Goal: Information Seeking & Learning: Check status

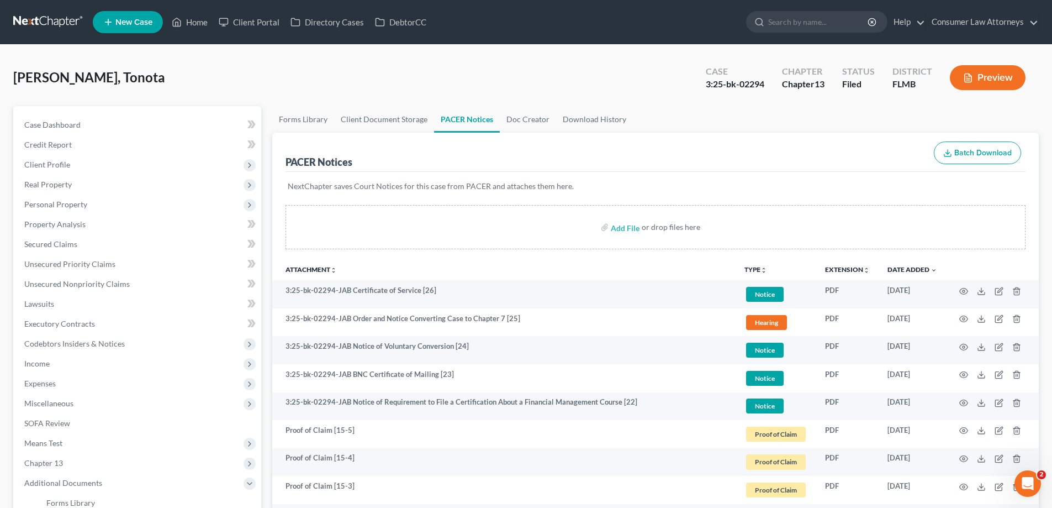
click at [203, 20] on link "Home" at bounding box center [189, 22] width 47 height 20
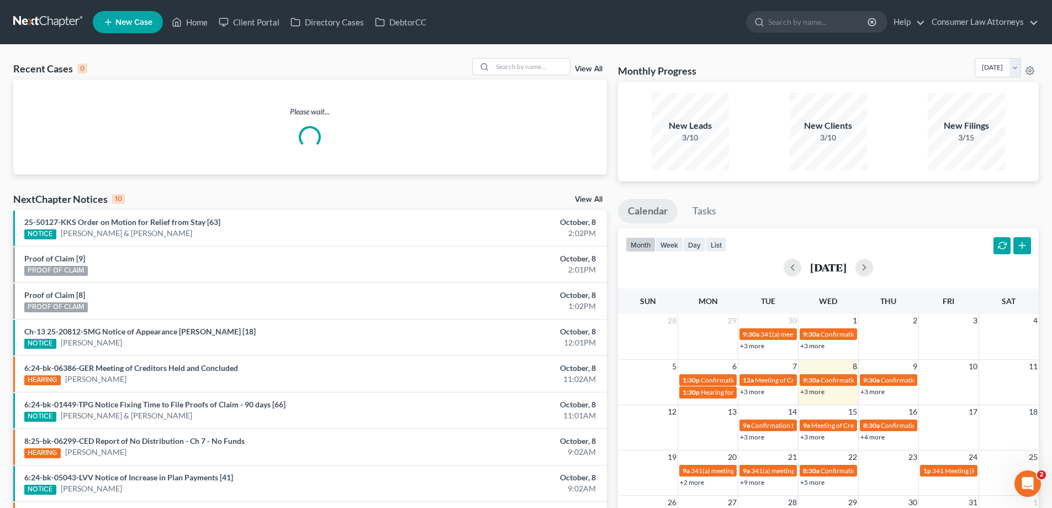
click at [814, 390] on link "+3 more" at bounding box center [812, 391] width 24 height 8
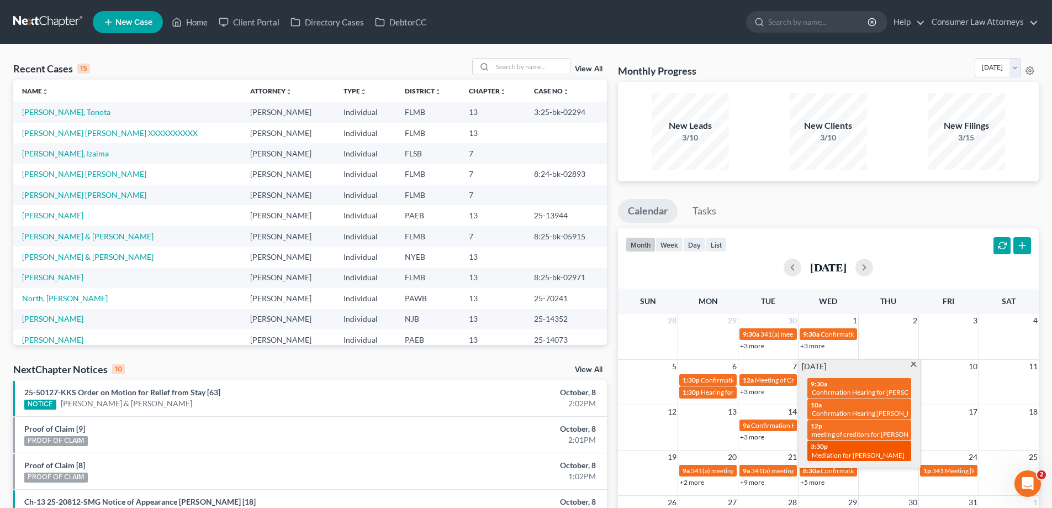
click at [835, 450] on div "3:30p Mediation for Marrero, Adolpho" at bounding box center [859, 450] width 97 height 17
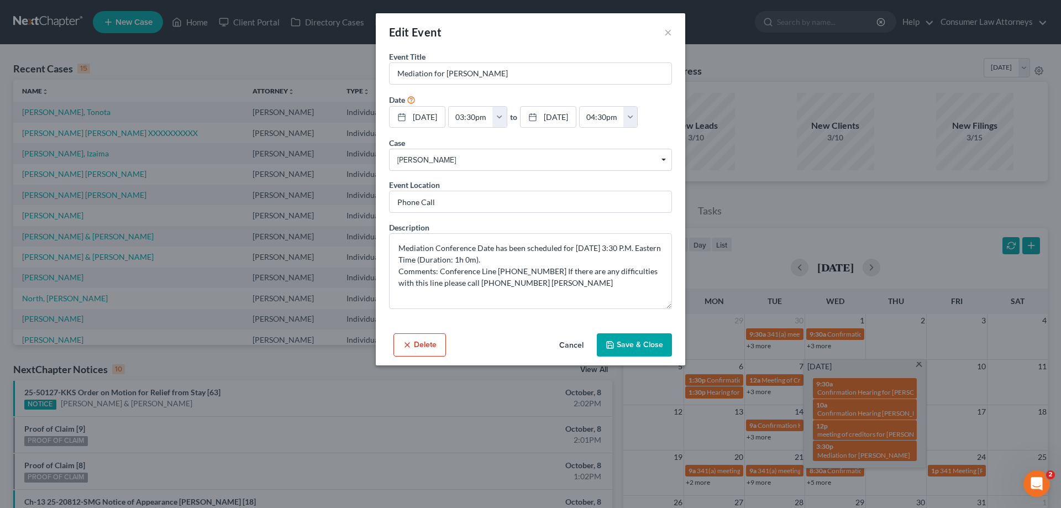
click at [523, 452] on div "Edit Event × Event Title * Mediation for Marrero, Adolpho Date 10/8/2025 close …" at bounding box center [530, 254] width 1061 height 508
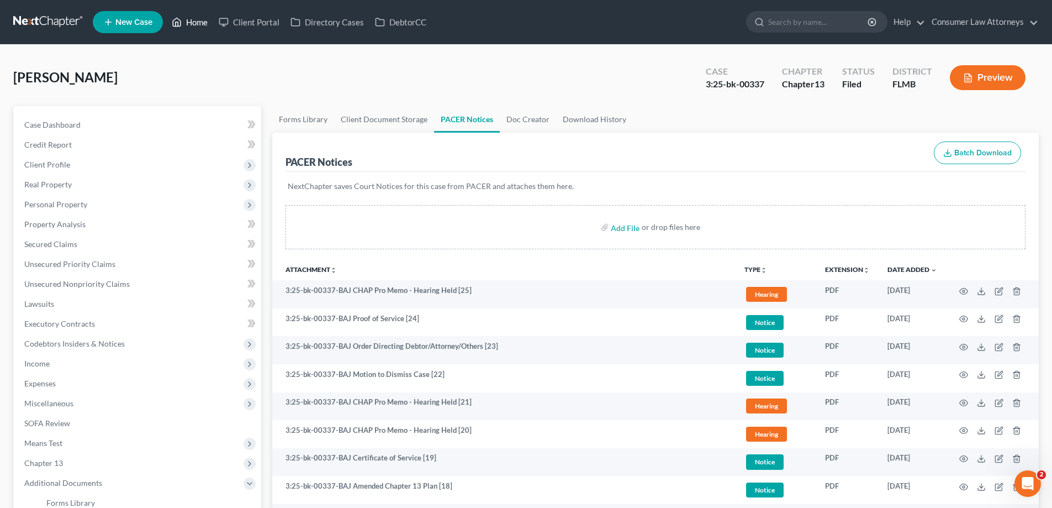
click at [193, 29] on link "Home" at bounding box center [189, 22] width 47 height 20
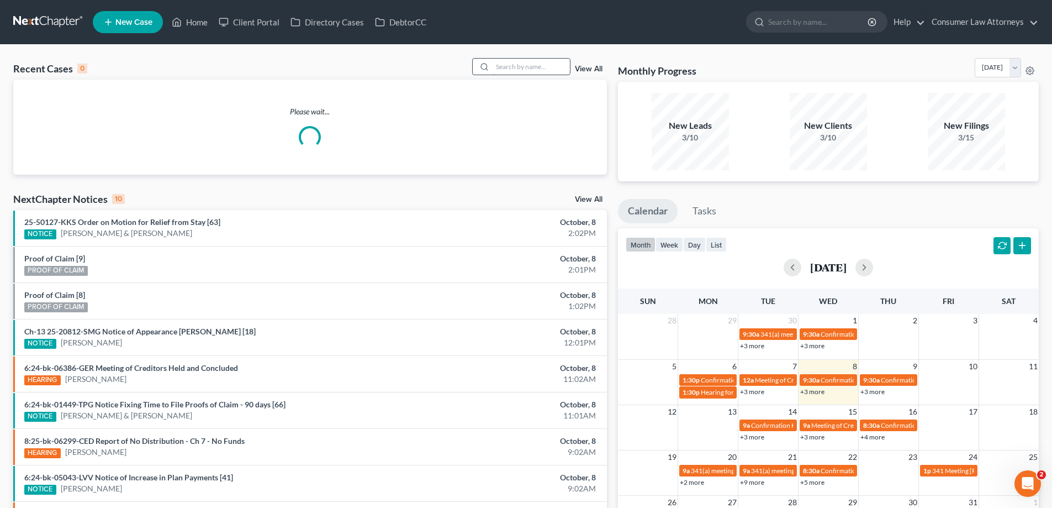
click at [525, 63] on input "search" at bounding box center [531, 67] width 77 height 16
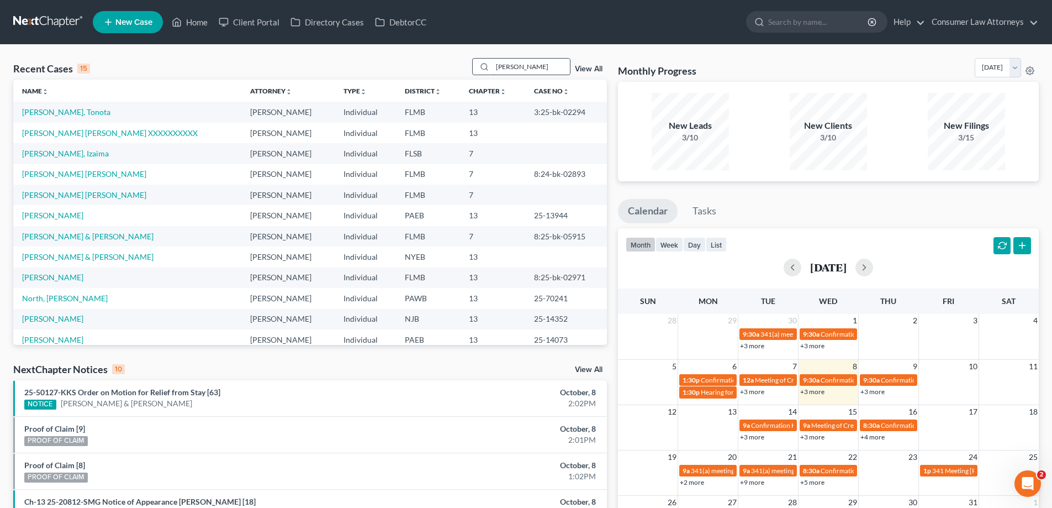
type input "wallace"
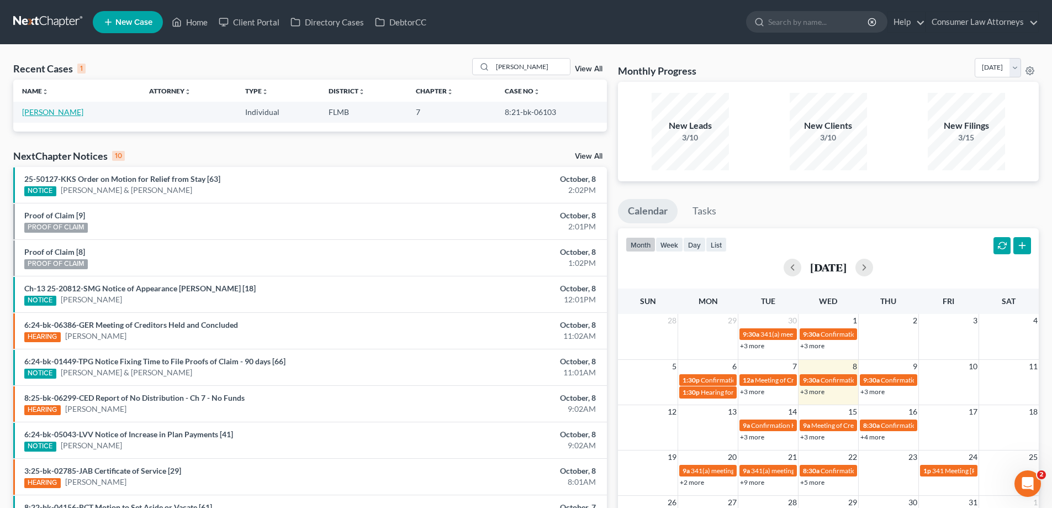
click at [46, 111] on link "[PERSON_NAME]" at bounding box center [52, 111] width 61 height 9
select select
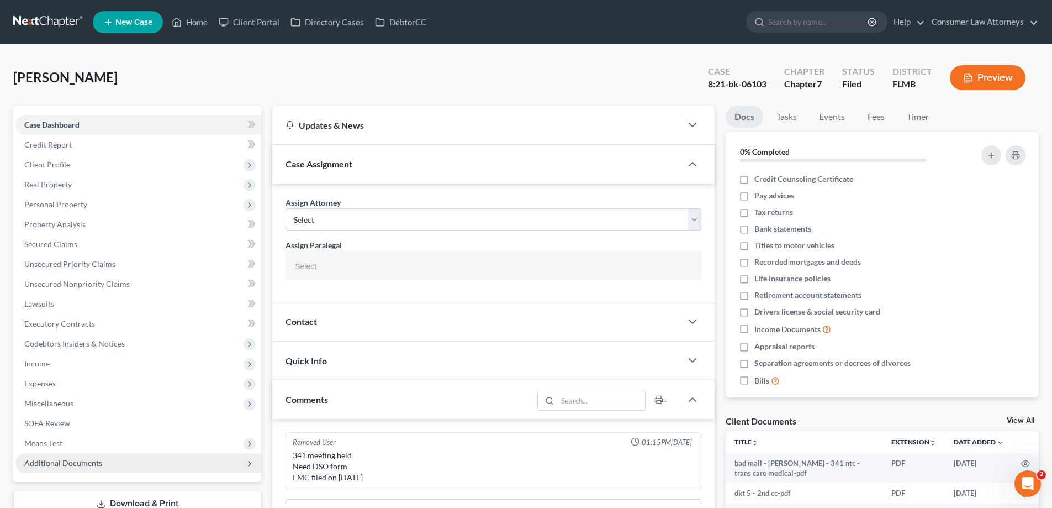
click at [69, 461] on span "Additional Documents" at bounding box center [63, 462] width 78 height 9
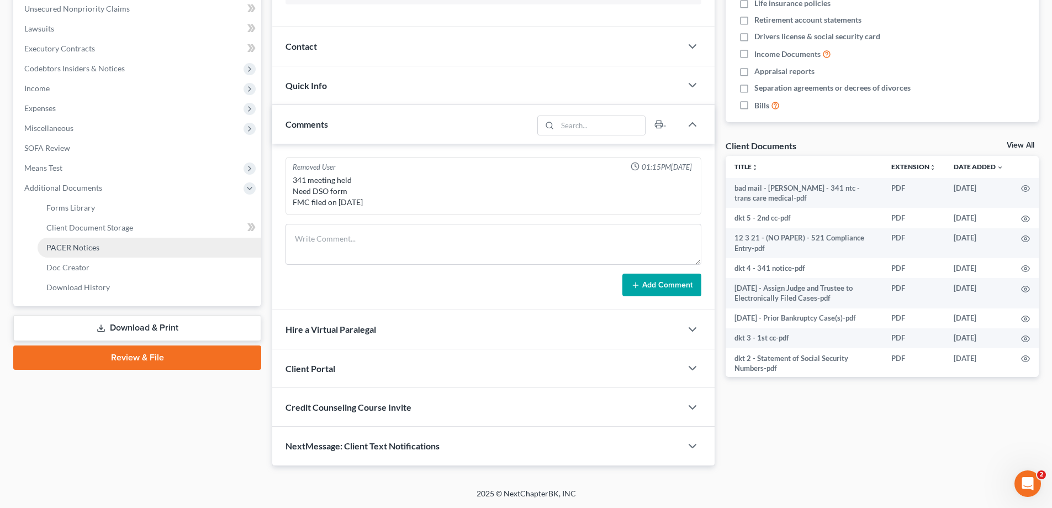
click at [71, 249] on span "PACER Notices" at bounding box center [72, 247] width 53 height 9
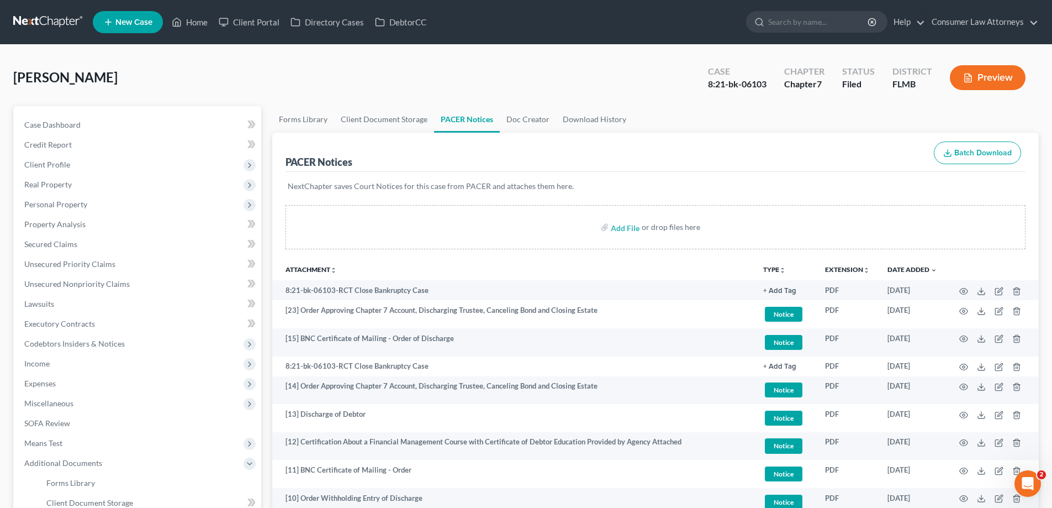
scroll to position [179, 0]
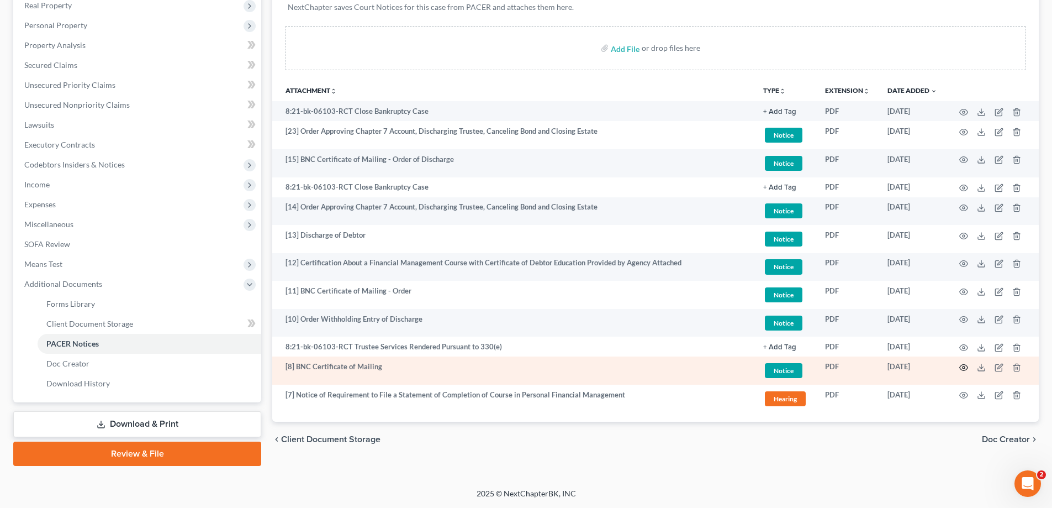
click at [963, 365] on icon "button" at bounding box center [964, 367] width 8 height 6
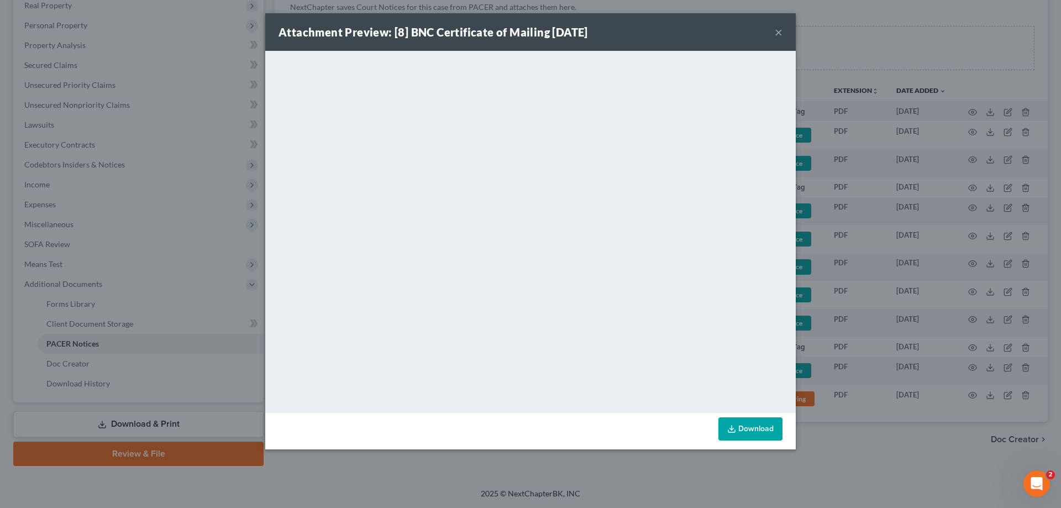
click at [753, 482] on div "Attachment Preview: [8] BNC Certificate of Mailing 02/21/2022 × <object ng-attr…" at bounding box center [530, 254] width 1061 height 508
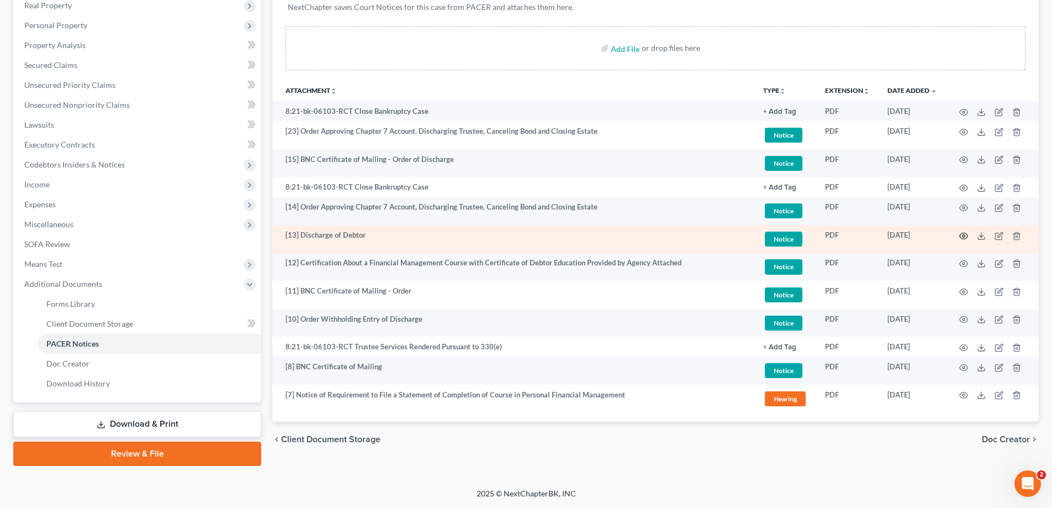
click at [963, 232] on icon "button" at bounding box center [964, 235] width 9 height 9
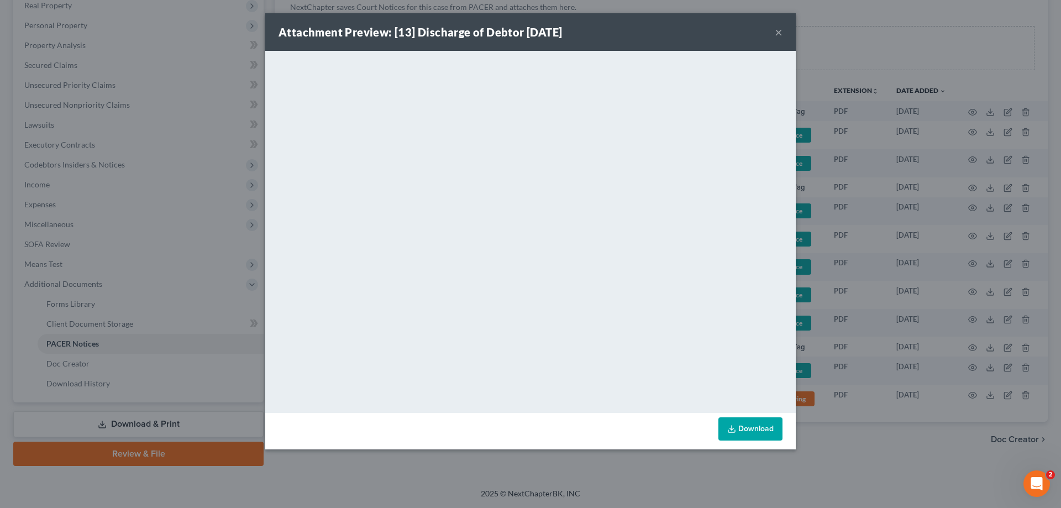
click at [413, 482] on div "Attachment Preview: [13] Discharge of Debtor 04/11/2022 × <object ng-attr-data=…" at bounding box center [530, 254] width 1061 height 508
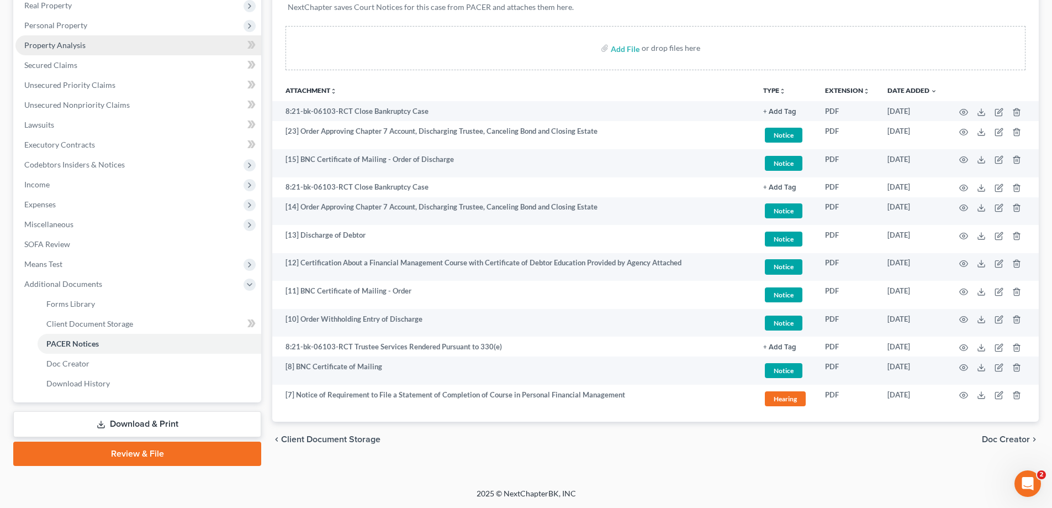
scroll to position [0, 0]
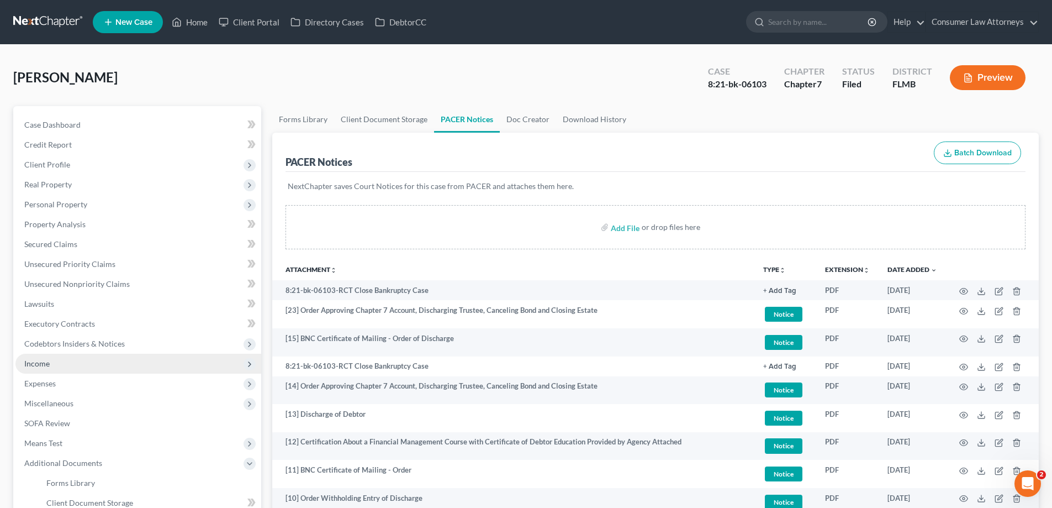
click at [35, 356] on span "Income" at bounding box center [138, 364] width 246 height 20
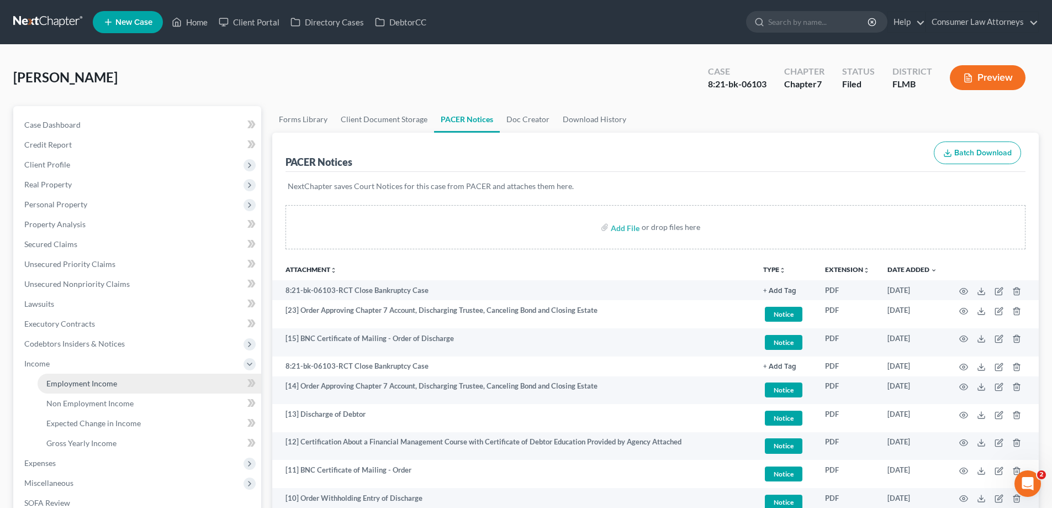
click at [92, 389] on link "Employment Income" at bounding box center [150, 383] width 224 height 20
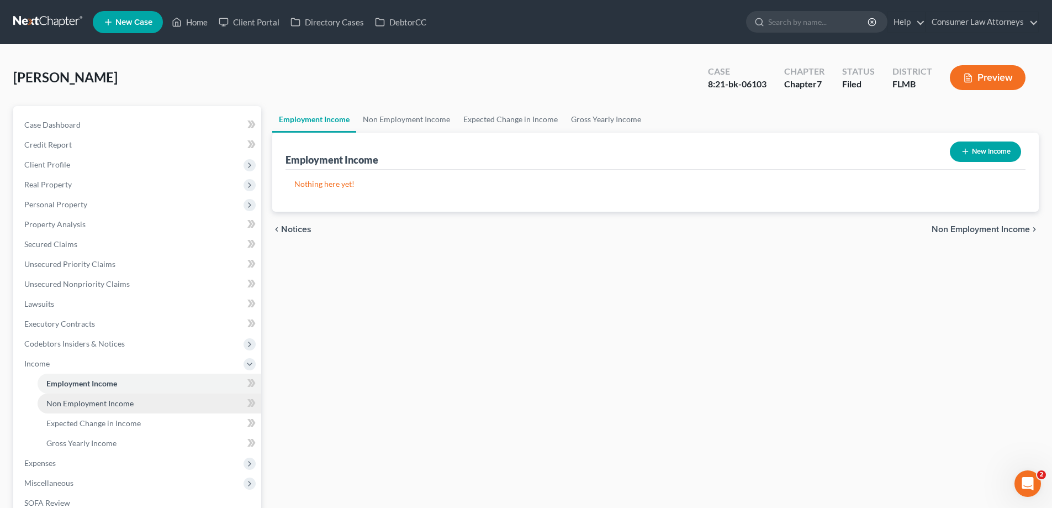
click at [114, 403] on span "Non Employment Income" at bounding box center [89, 402] width 87 height 9
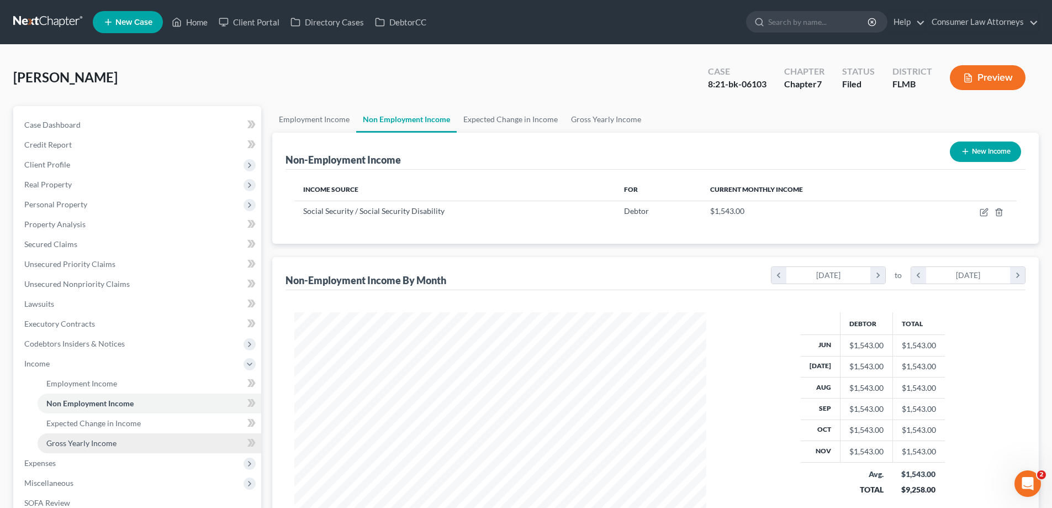
scroll to position [206, 434]
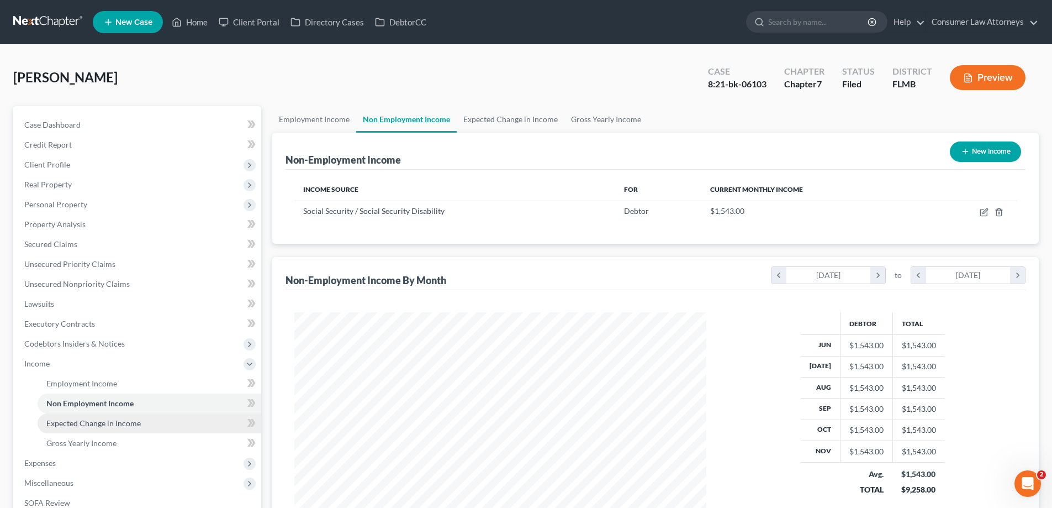
click at [113, 428] on link "Expected Change in Income" at bounding box center [150, 423] width 224 height 20
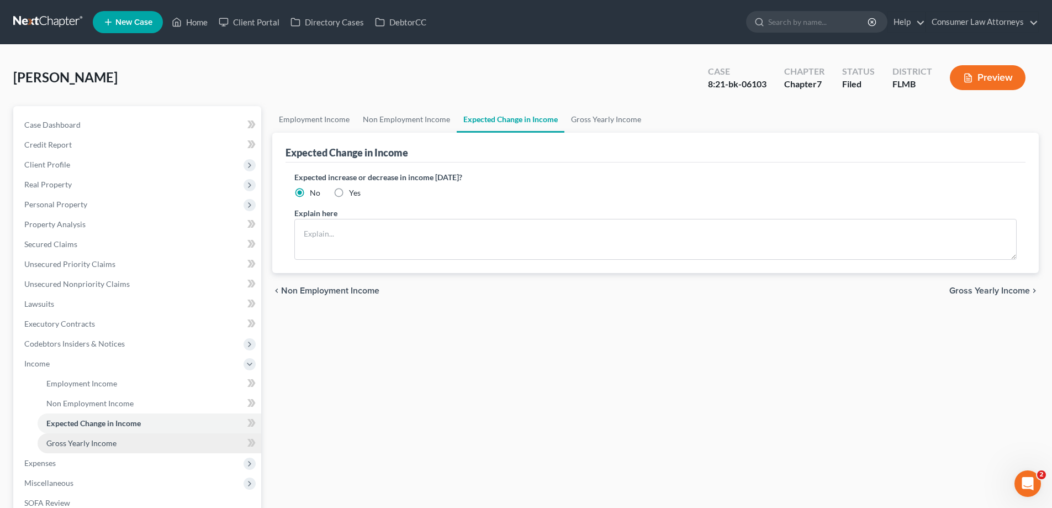
click at [110, 441] on span "Gross Yearly Income" at bounding box center [81, 442] width 70 height 9
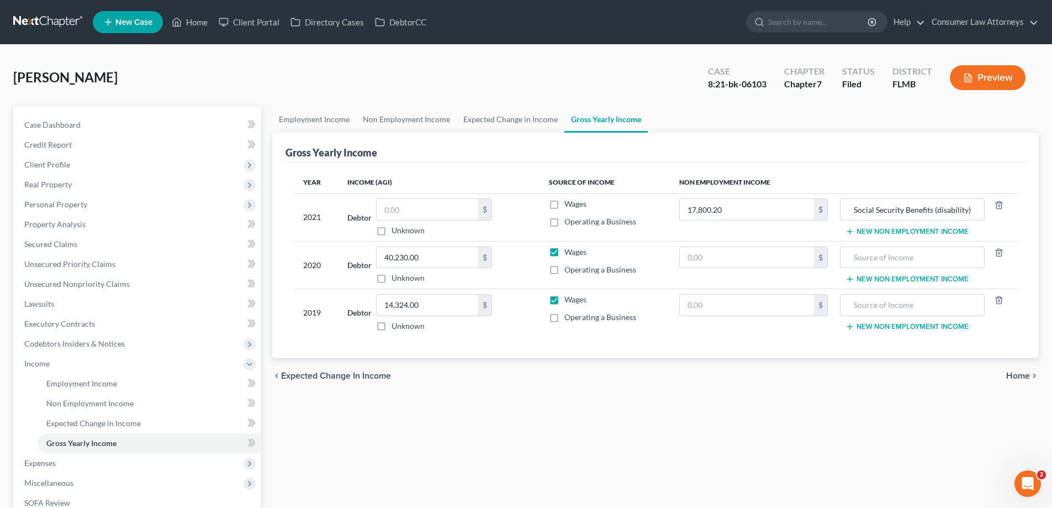
click at [804, 392] on div "chevron_left Expected Change in Income Home chevron_right" at bounding box center [655, 375] width 767 height 35
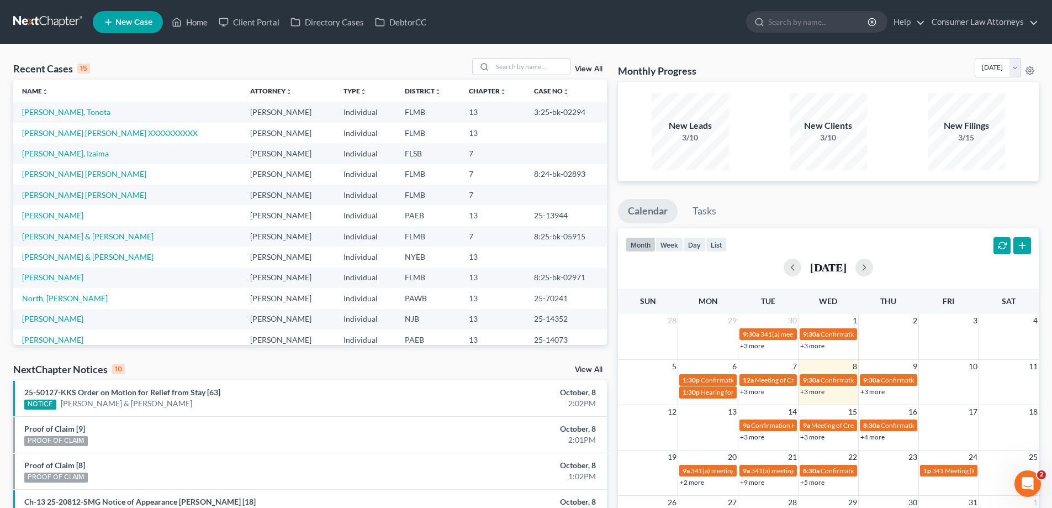
click at [818, 389] on link "+3 more" at bounding box center [812, 391] width 24 height 8
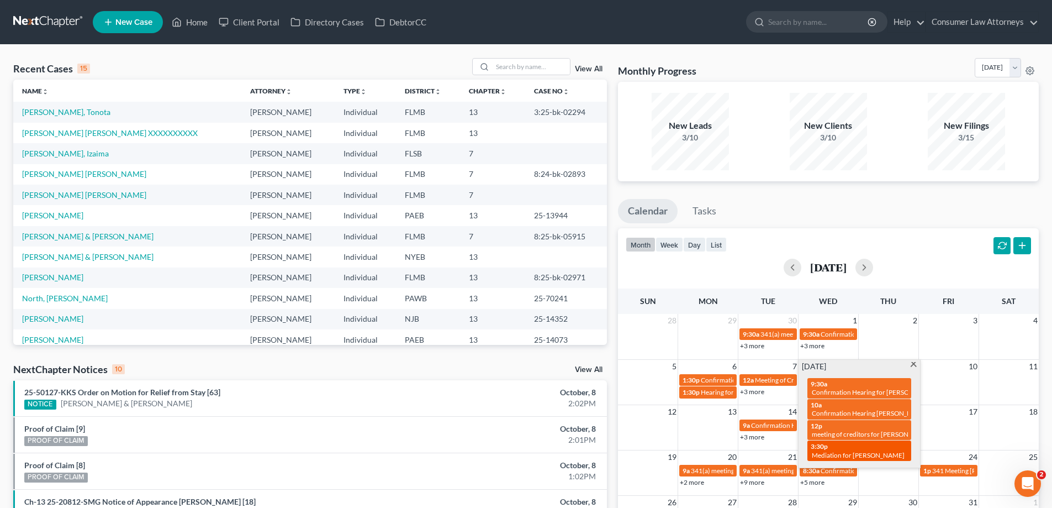
click at [853, 451] on span "Mediation for [PERSON_NAME]" at bounding box center [858, 455] width 93 height 8
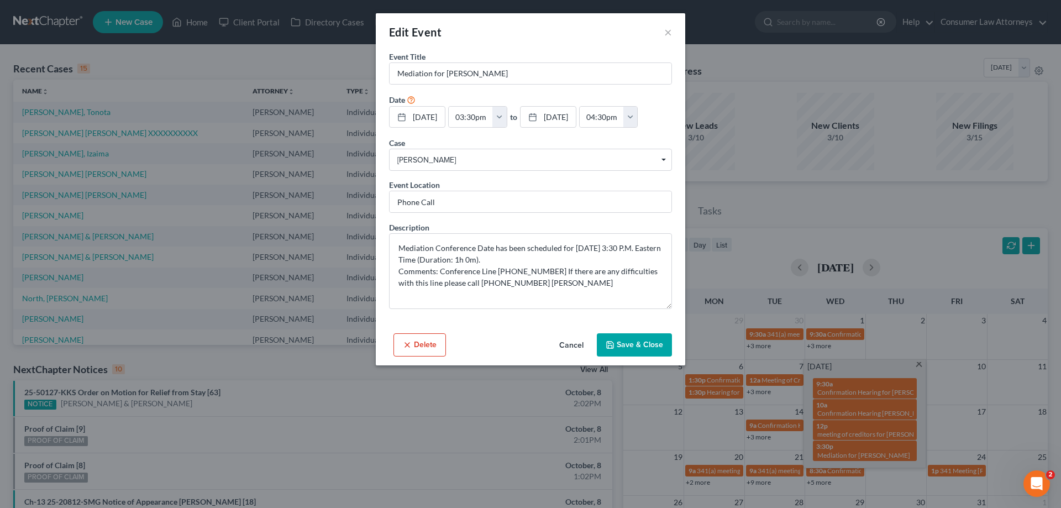
click at [571, 344] on button "Cancel" at bounding box center [571, 345] width 42 height 22
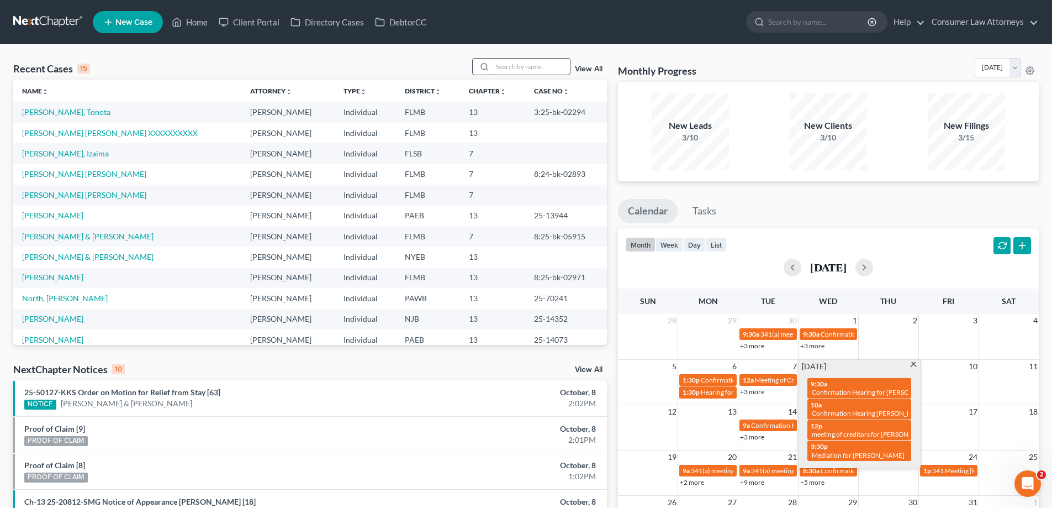
click at [541, 69] on input "search" at bounding box center [531, 67] width 77 height 16
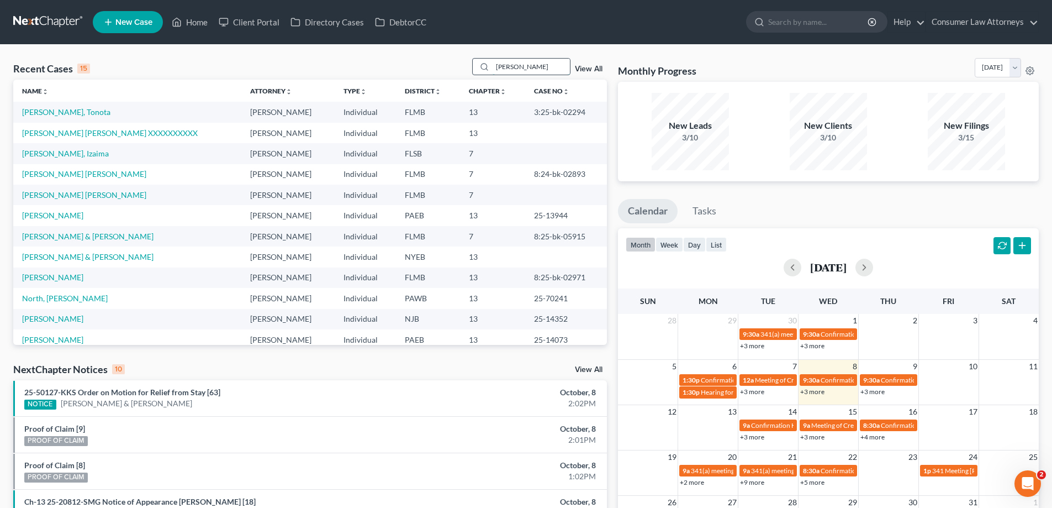
type input "[PERSON_NAME]"
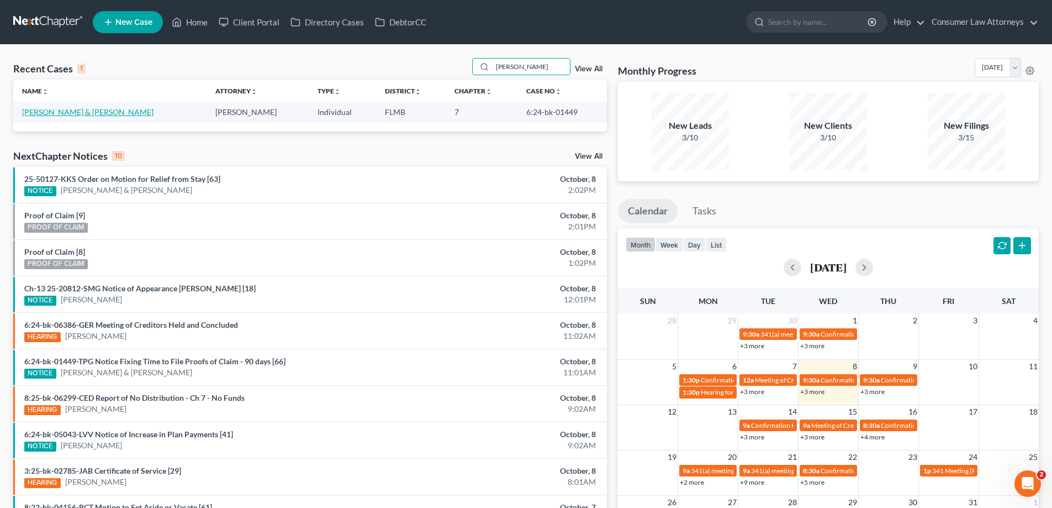
click at [71, 117] on link "[PERSON_NAME] & [PERSON_NAME]" at bounding box center [87, 111] width 131 height 9
select select "6"
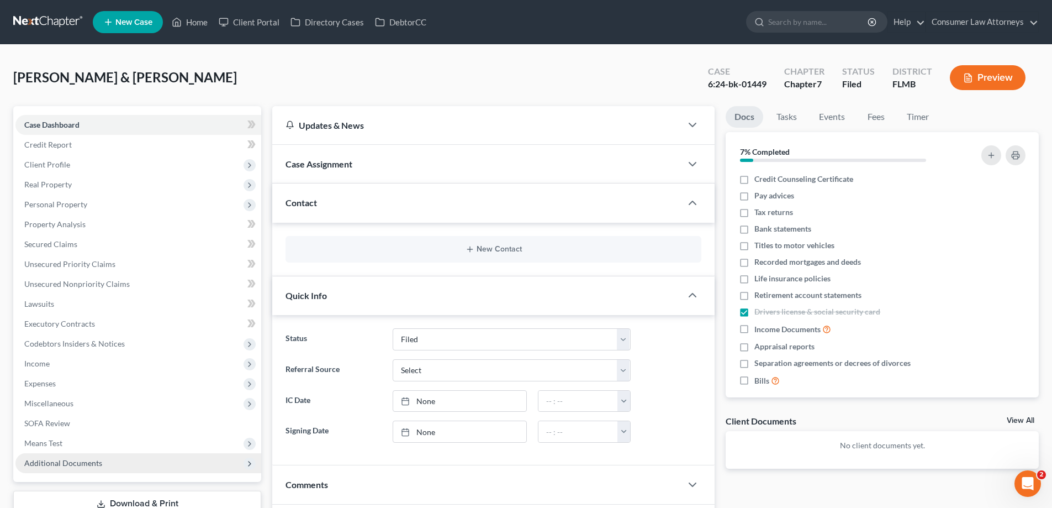
click at [85, 464] on span "Additional Documents" at bounding box center [63, 462] width 78 height 9
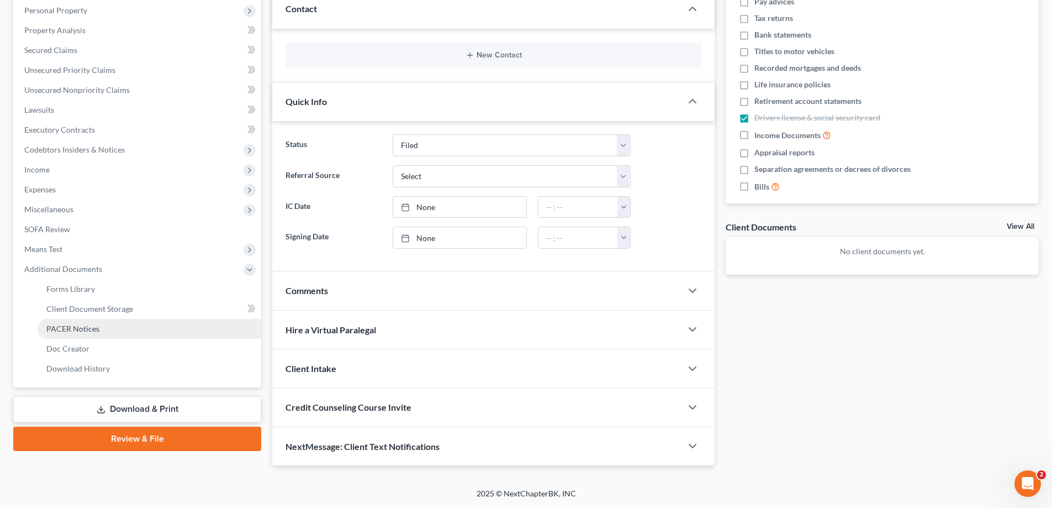
click at [85, 333] on span "PACER Notices" at bounding box center [72, 328] width 53 height 9
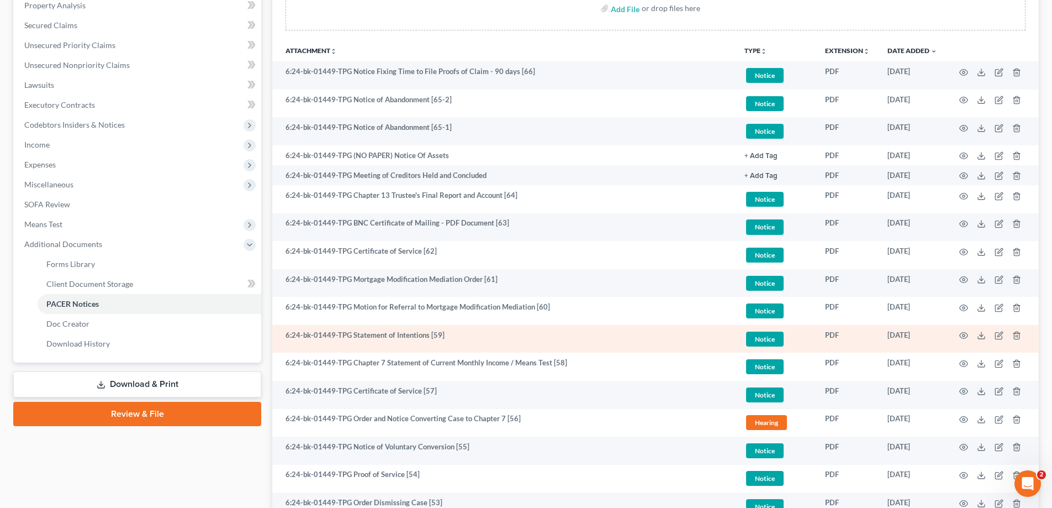
scroll to position [221, 0]
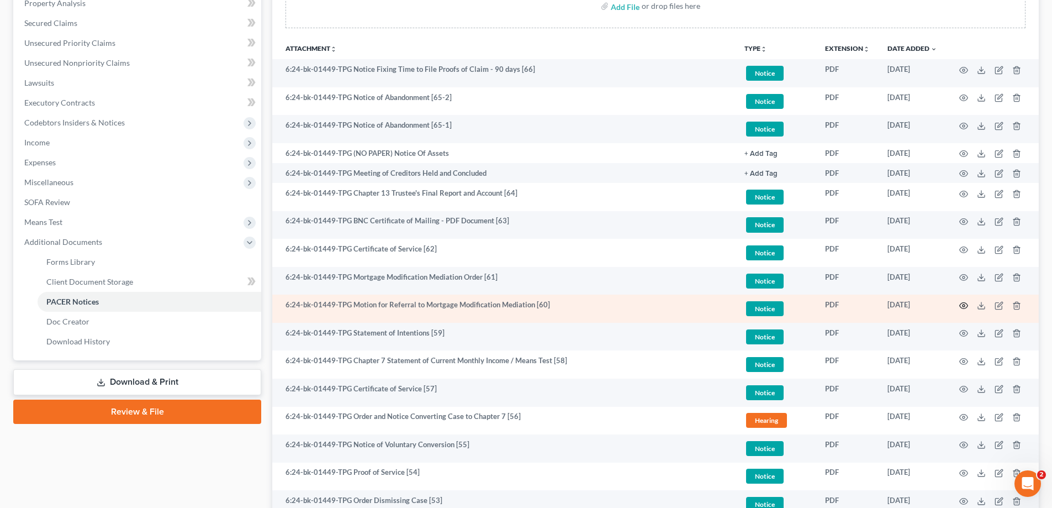
click at [964, 305] on icon "button" at bounding box center [964, 305] width 9 height 9
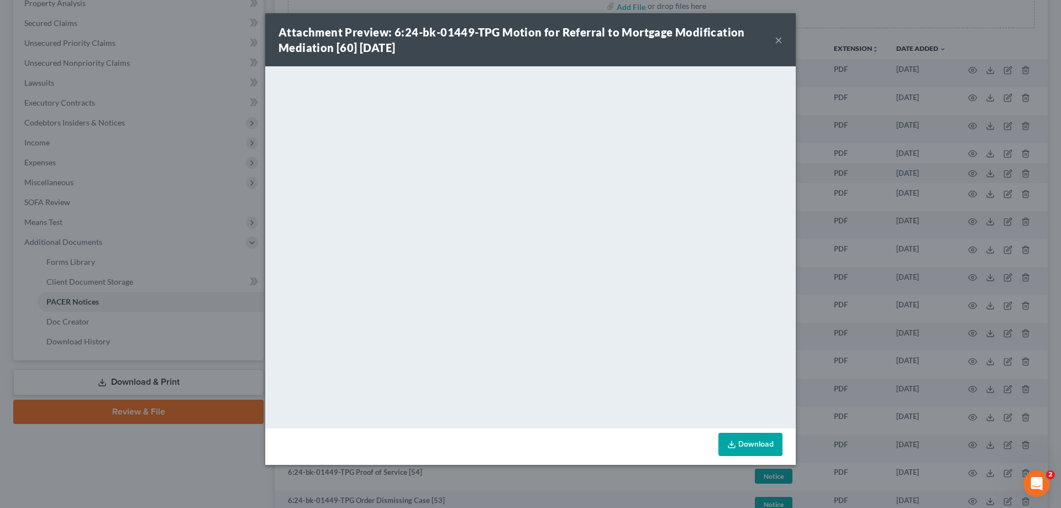
click at [878, 288] on div "Attachment Preview: 6:24-bk-01449-TPG Motion for Referral to Mortgage Modificat…" at bounding box center [530, 254] width 1061 height 508
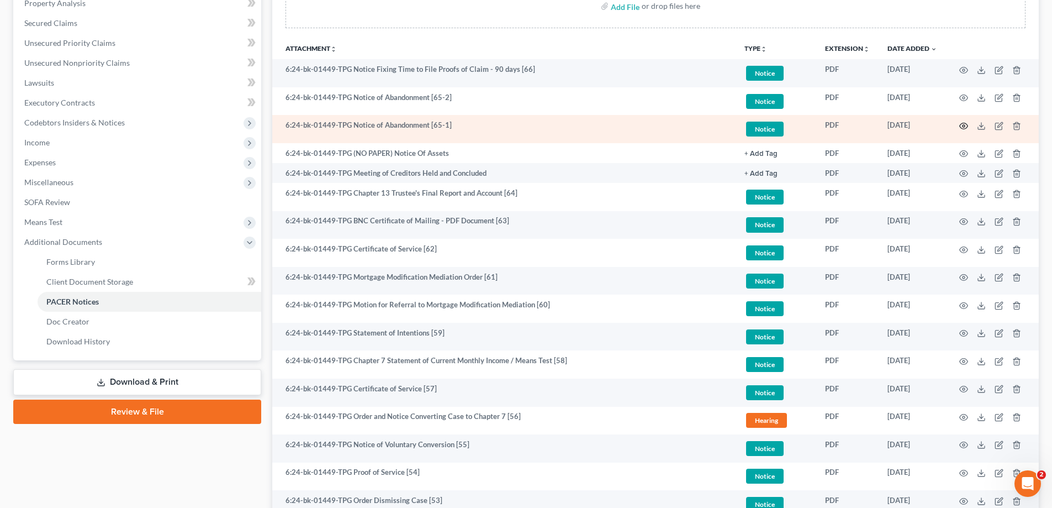
click at [964, 125] on icon "button" at bounding box center [964, 126] width 9 height 9
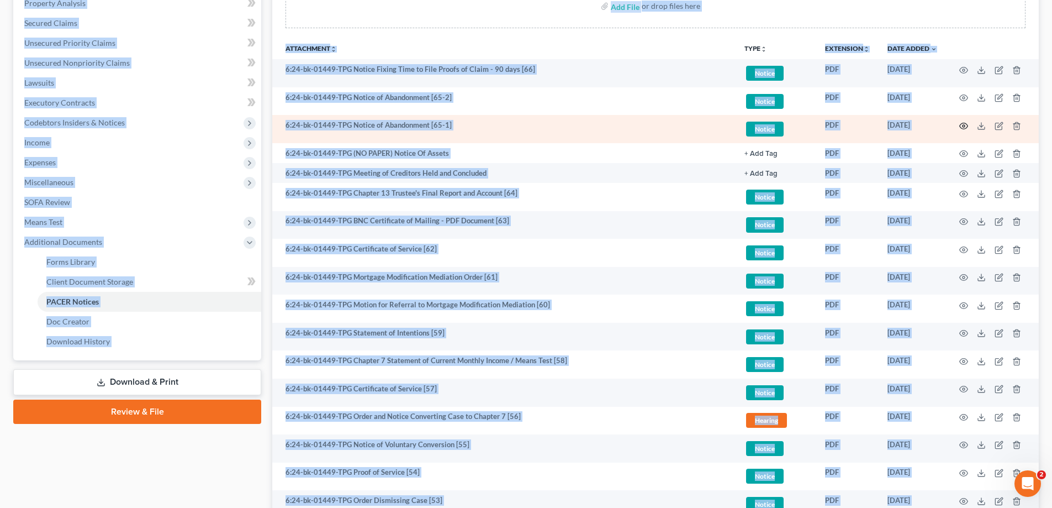
click at [966, 124] on icon "button" at bounding box center [964, 126] width 9 height 9
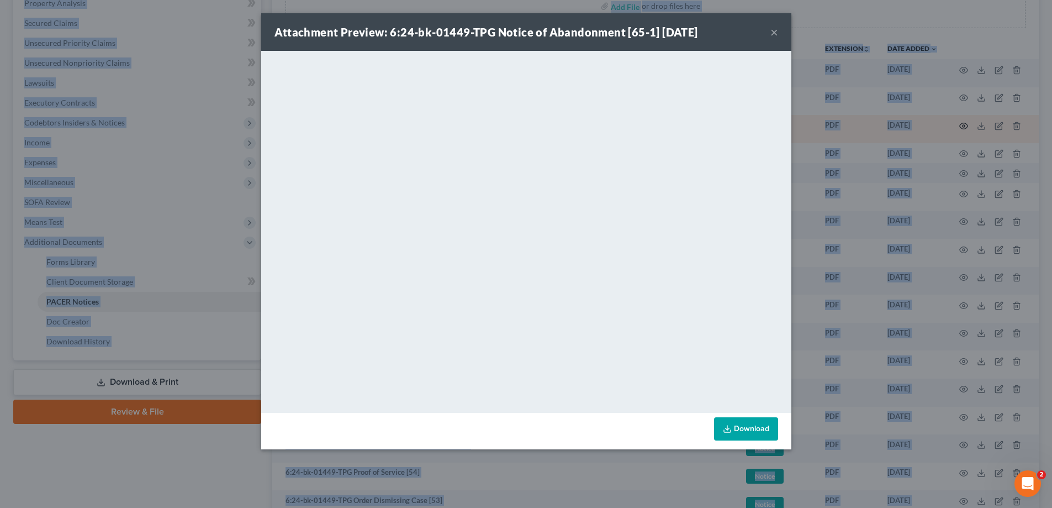
scroll to position [552, 0]
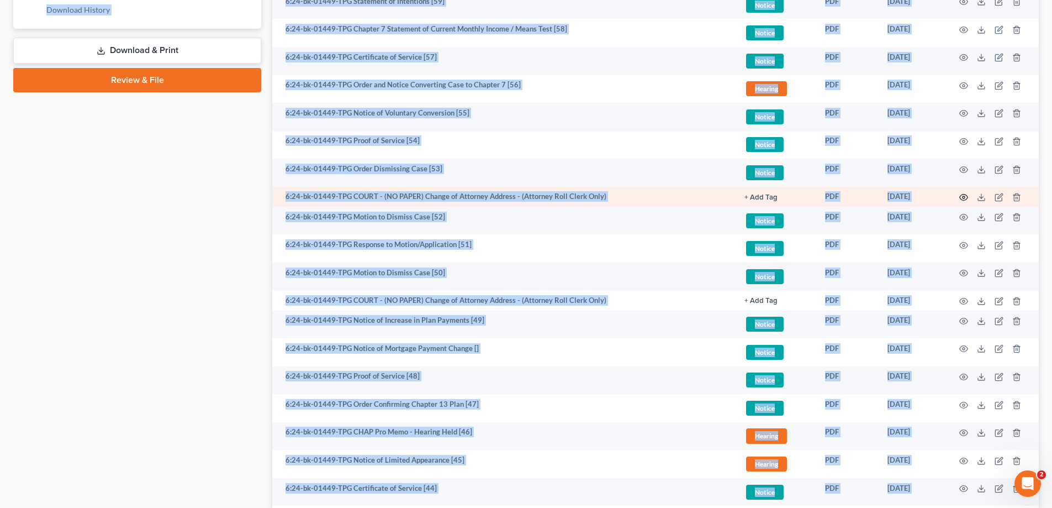
click at [967, 196] on icon "button" at bounding box center [964, 197] width 9 height 9
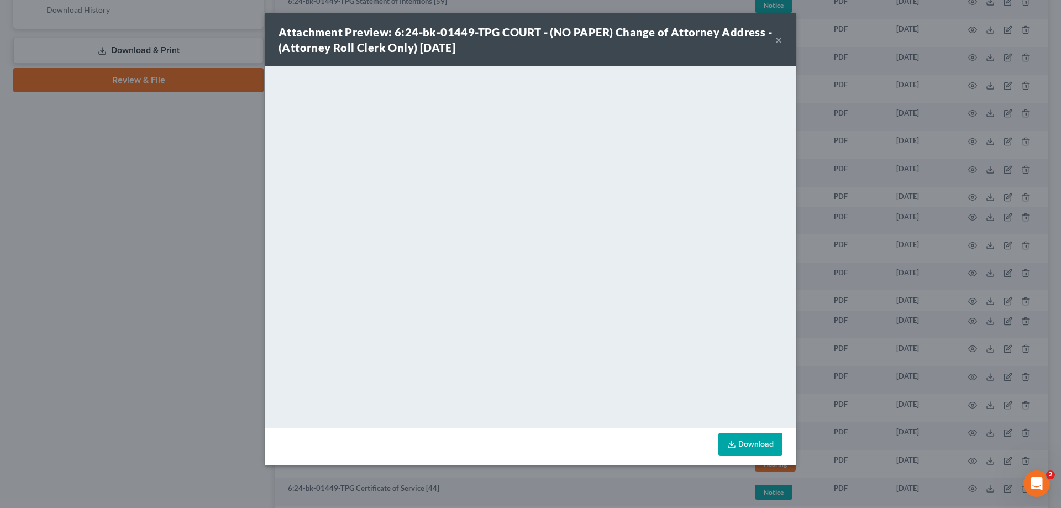
click at [215, 338] on div "Attachment Preview: 6:24-bk-01449-TPG COURT - (NO PAPER) Change of Attorney Add…" at bounding box center [530, 254] width 1061 height 508
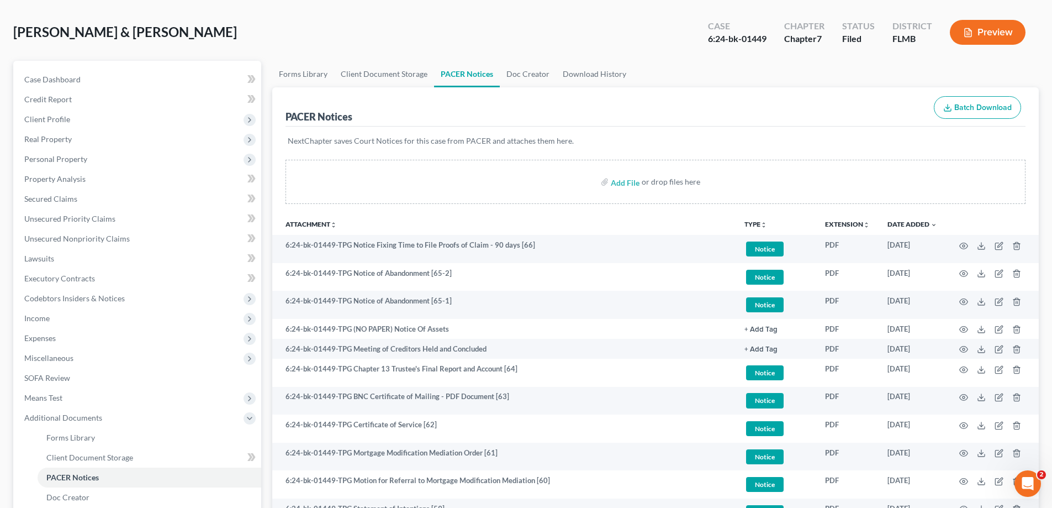
scroll to position [0, 0]
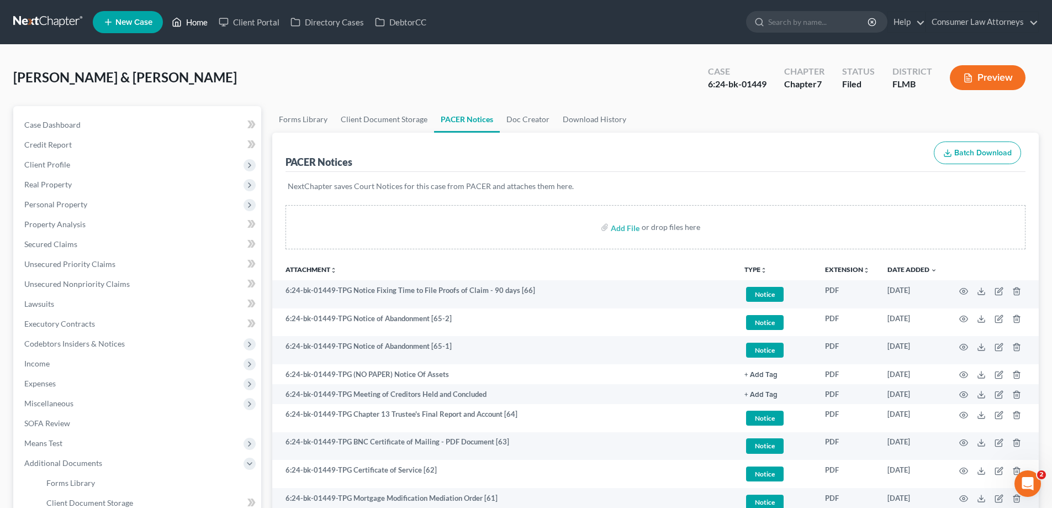
click at [201, 17] on link "Home" at bounding box center [189, 22] width 47 height 20
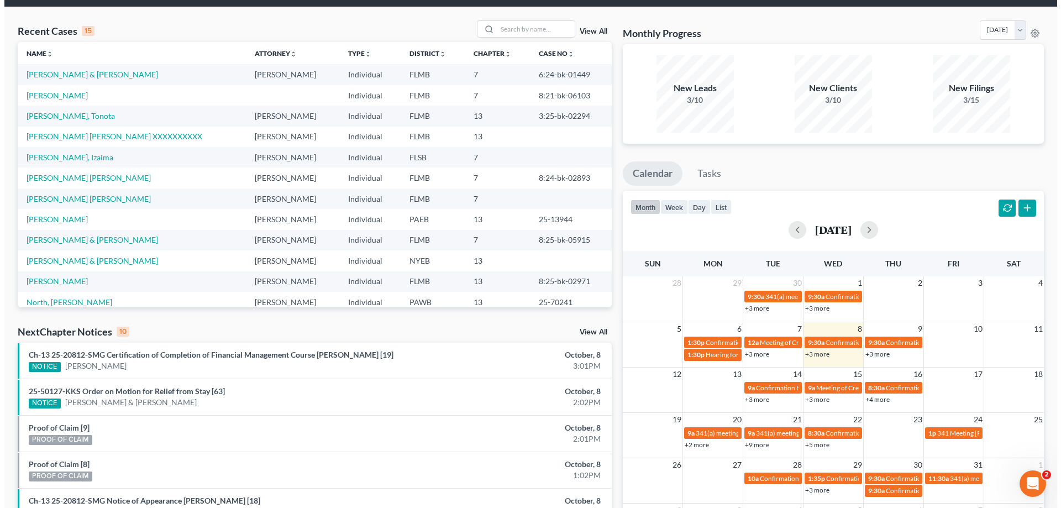
scroll to position [130, 0]
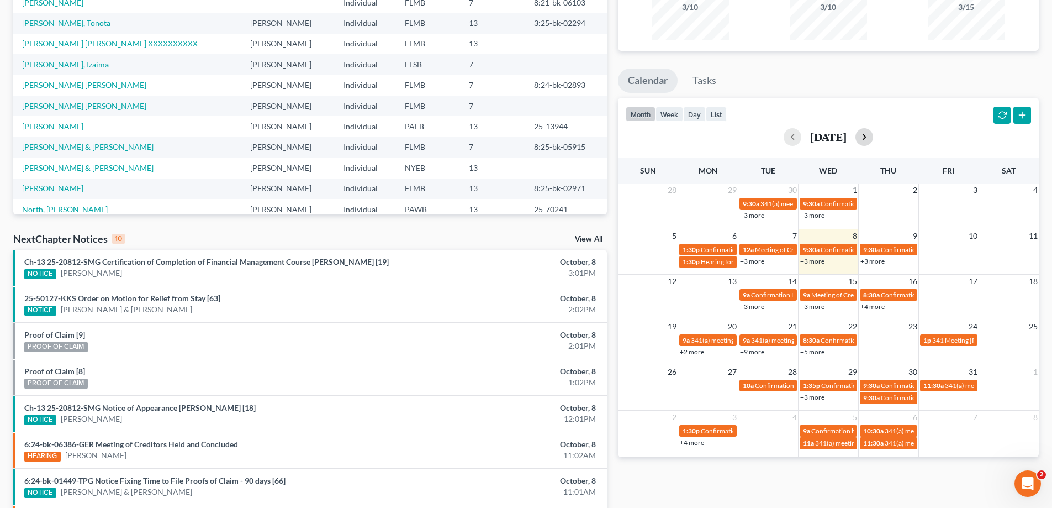
click at [873, 135] on button "button" at bounding box center [865, 137] width 18 height 18
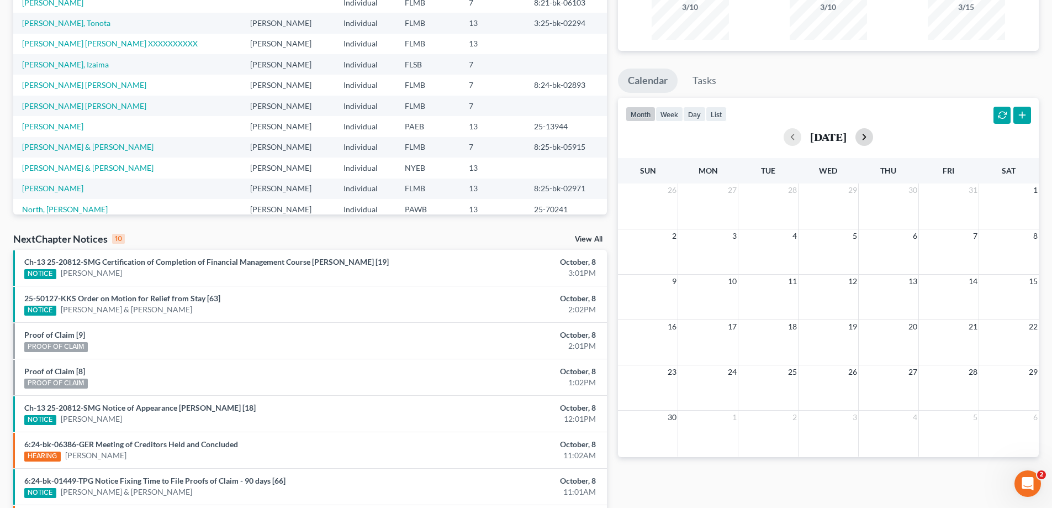
click at [873, 135] on button "button" at bounding box center [865, 137] width 18 height 18
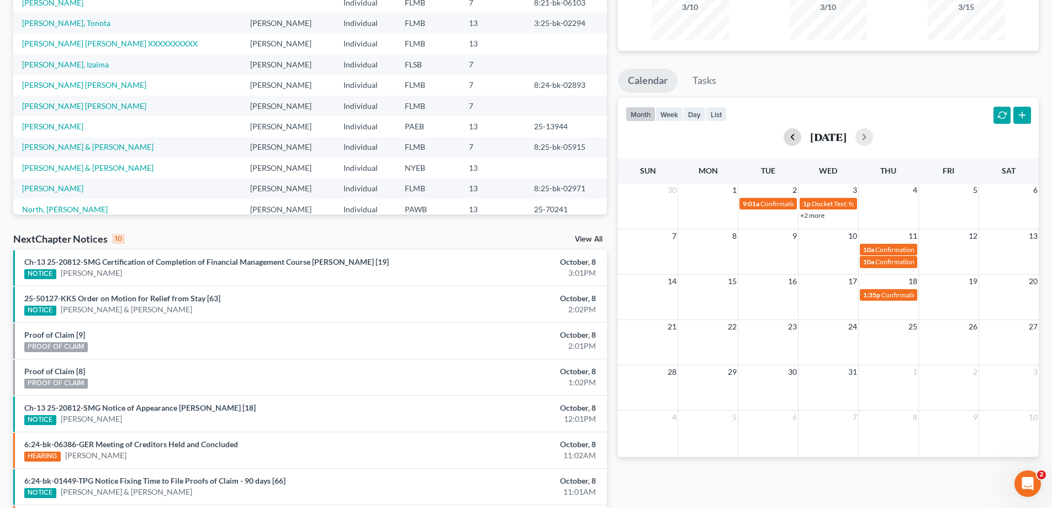
click at [784, 135] on button "button" at bounding box center [793, 137] width 18 height 18
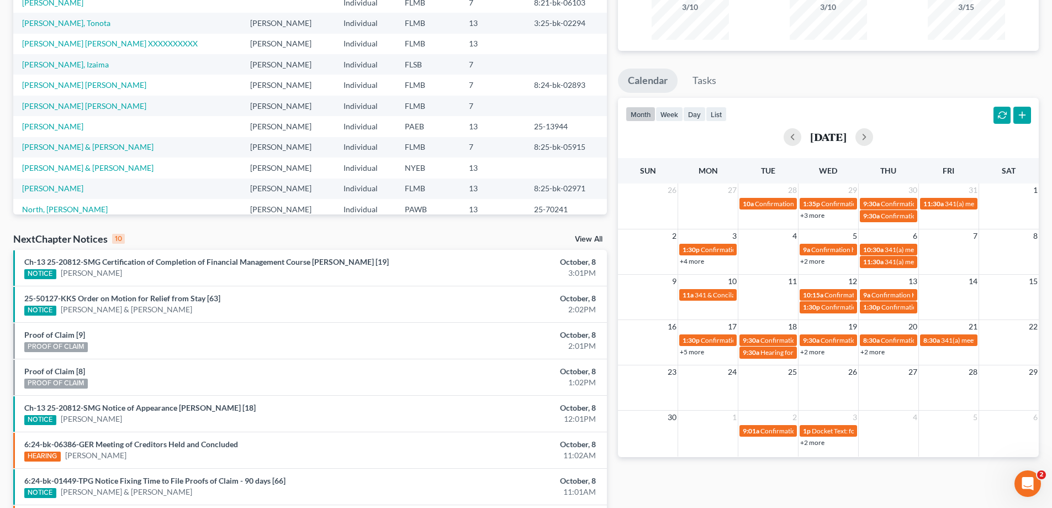
click at [809, 350] on link "+2 more" at bounding box center [812, 351] width 24 height 8
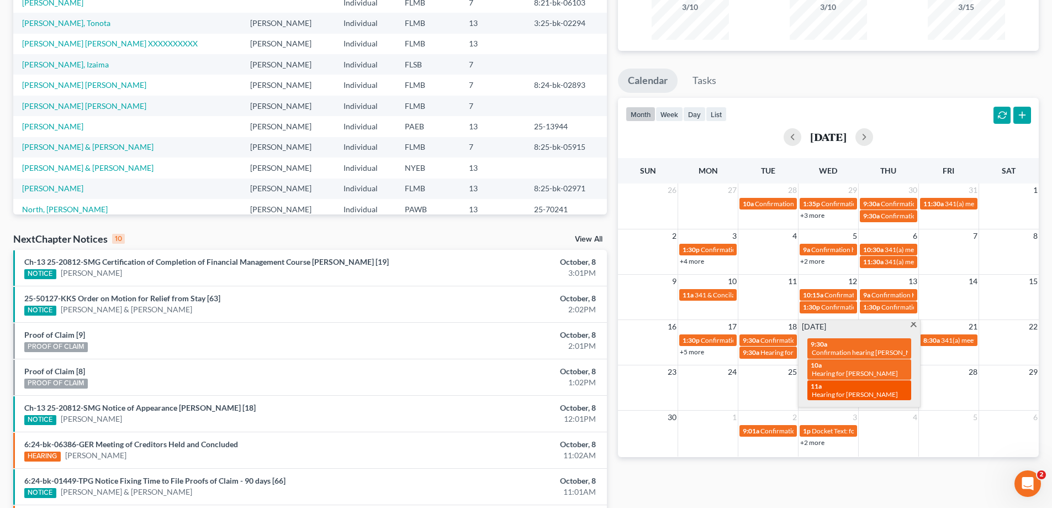
click at [871, 390] on span "Hearing for [PERSON_NAME]" at bounding box center [855, 394] width 86 height 8
